Goal: Task Accomplishment & Management: Manage account settings

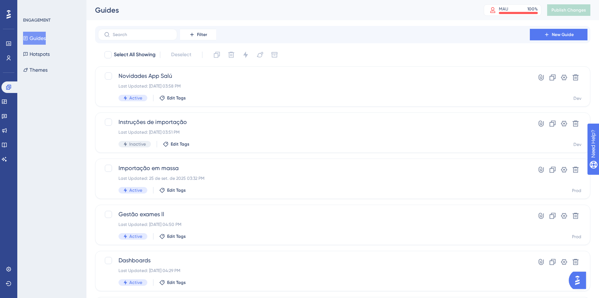
click at [172, 122] on div "✨ Save My Spot!✨" at bounding box center [303, 134] width 604 height 303
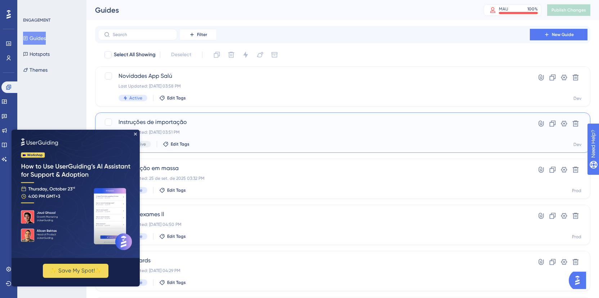
click at [180, 119] on span "Instruções de importação" at bounding box center [313, 122] width 391 height 9
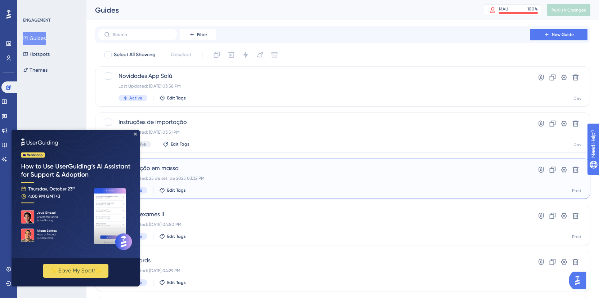
click at [193, 170] on span "Importação em massa" at bounding box center [313, 168] width 391 height 9
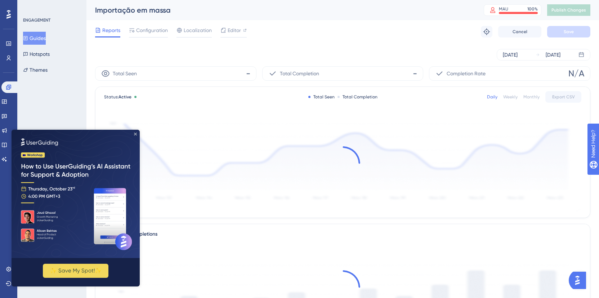
click at [135, 135] on icon "Close Preview" at bounding box center [135, 134] width 3 height 3
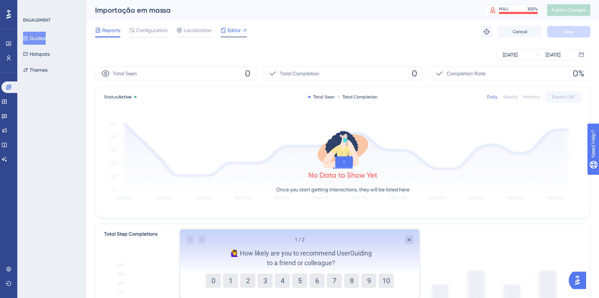
click at [229, 33] on span "Editor" at bounding box center [234, 30] width 13 height 9
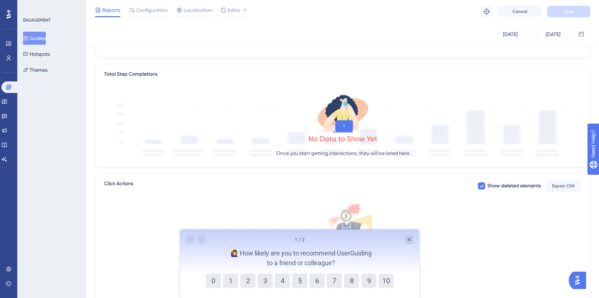
scroll to position [107, 0]
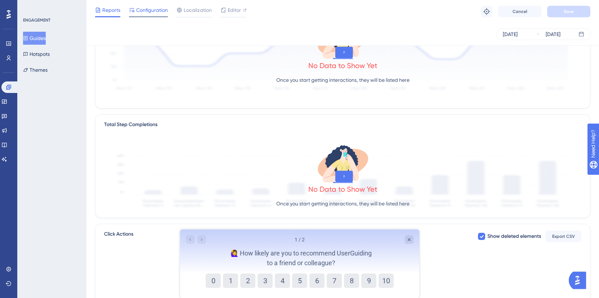
click at [137, 6] on span "Configuration" at bounding box center [152, 10] width 32 height 9
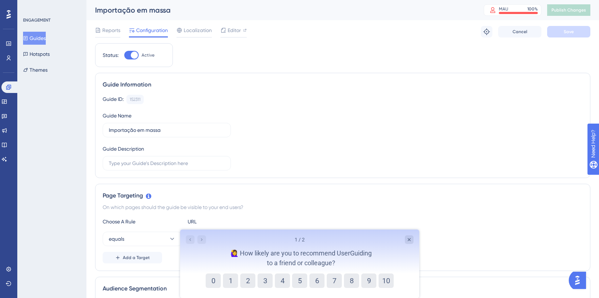
scroll to position [107, 0]
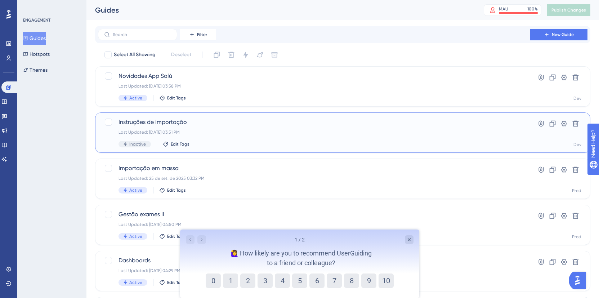
click at [199, 116] on div "Instruções de importação Last Updated: [DATE] 03:51 PM Inactive Edit Tags Hyper…" at bounding box center [342, 132] width 495 height 40
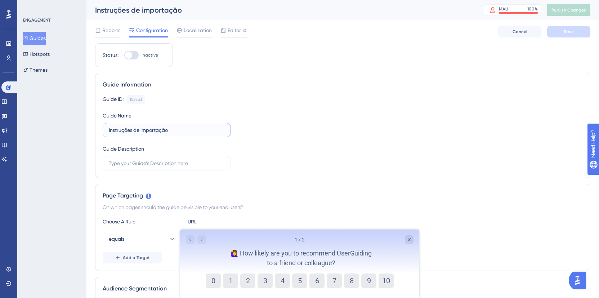
click at [153, 127] on input "Instruções de importação" at bounding box center [167, 130] width 116 height 8
type input "NPS importação em massa"
click at [280, 88] on div "Guide Information" at bounding box center [343, 84] width 480 height 9
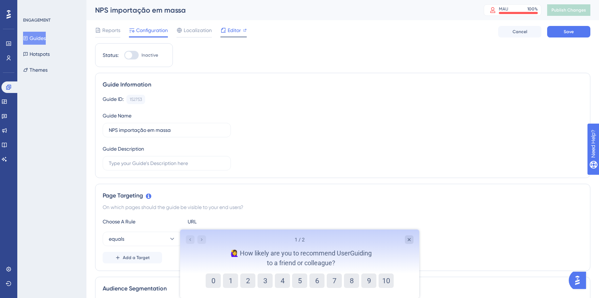
click at [237, 36] on div at bounding box center [233, 36] width 26 height 1
